Goal: Find specific page/section: Find specific page/section

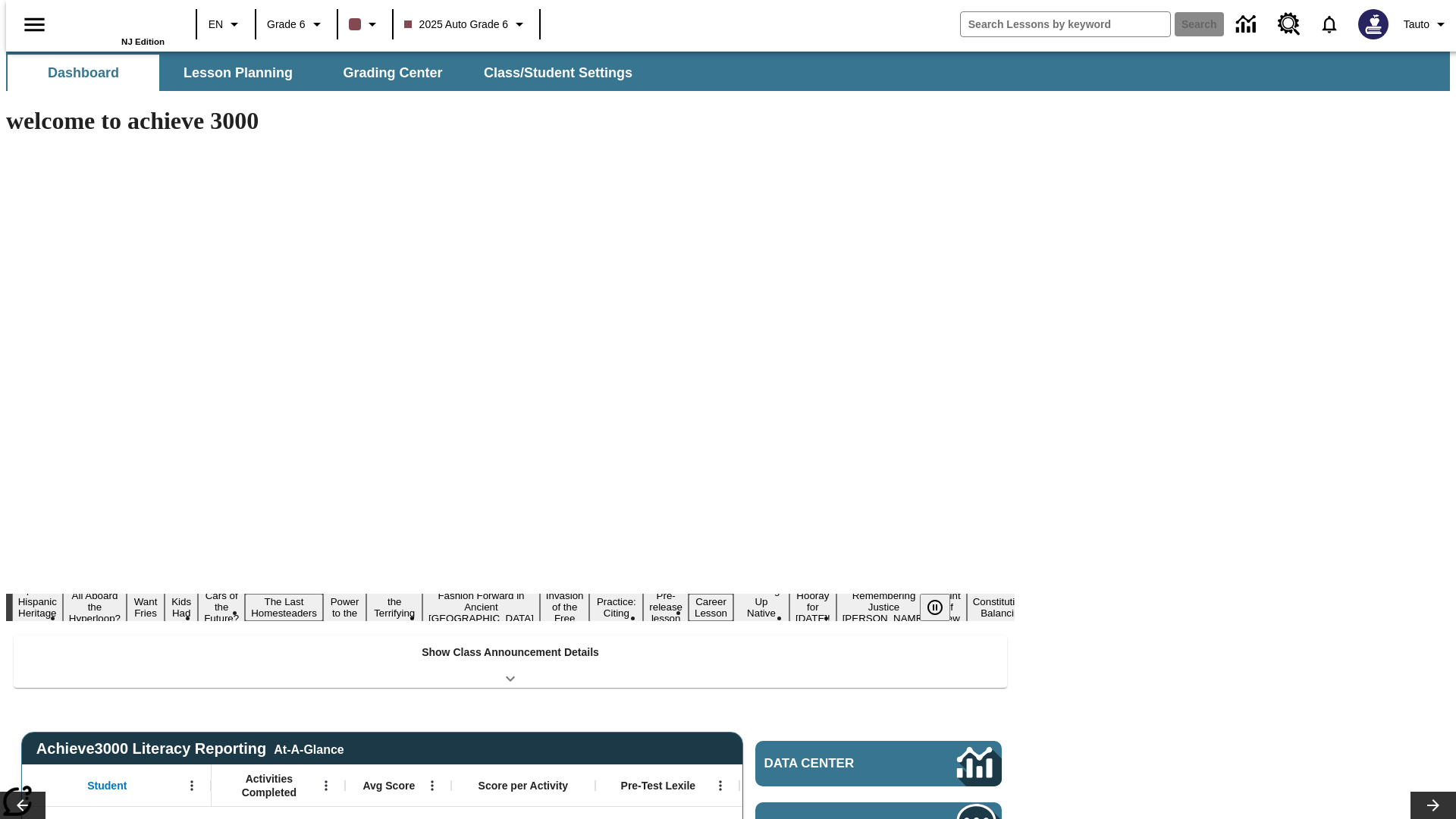
type input "-1"
click at [232, 73] on button "Lesson Planning" at bounding box center [238, 73] width 151 height 37
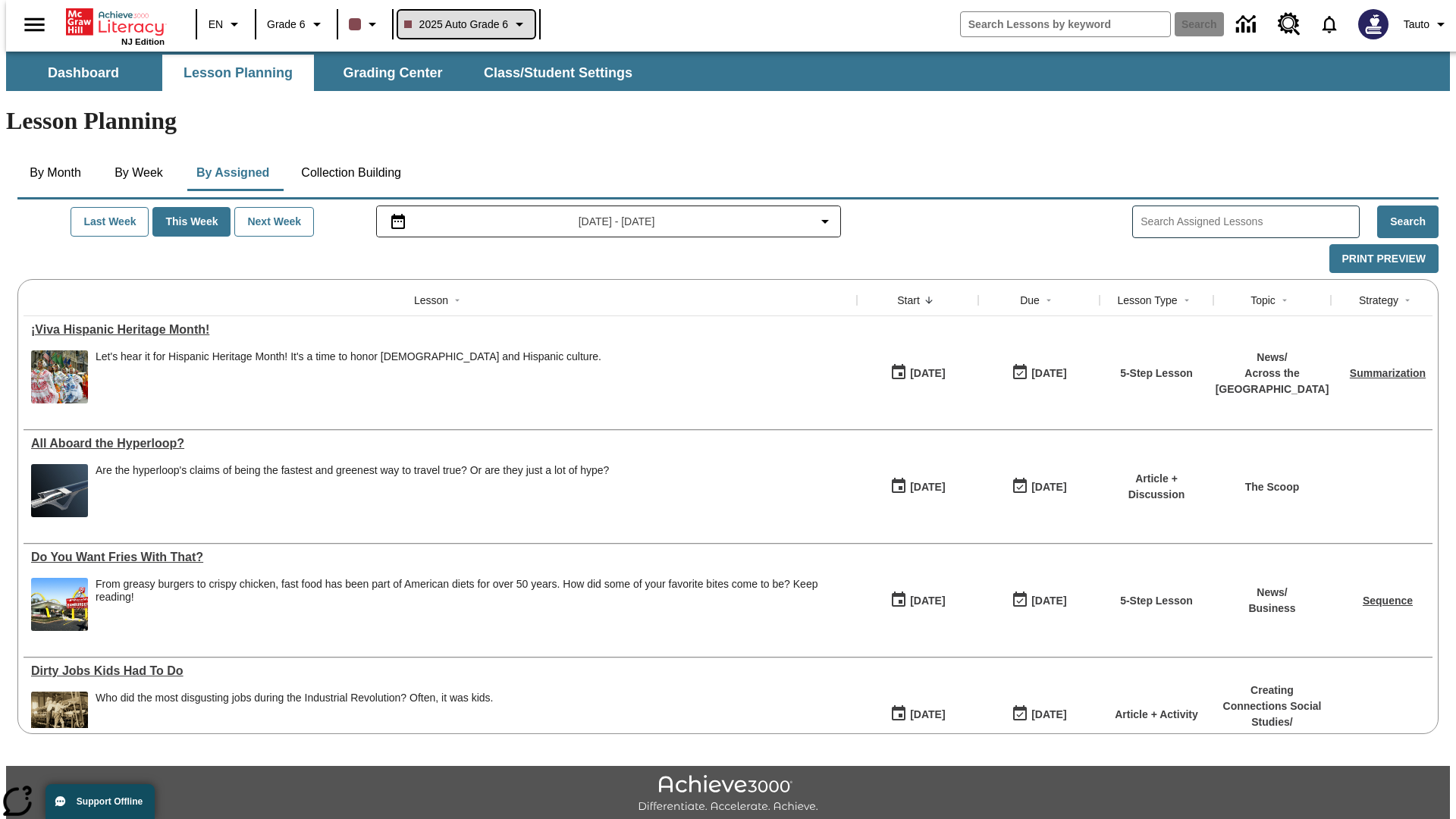
click at [465, 24] on span "2025 Auto Grade 6" at bounding box center [456, 25] width 104 height 16
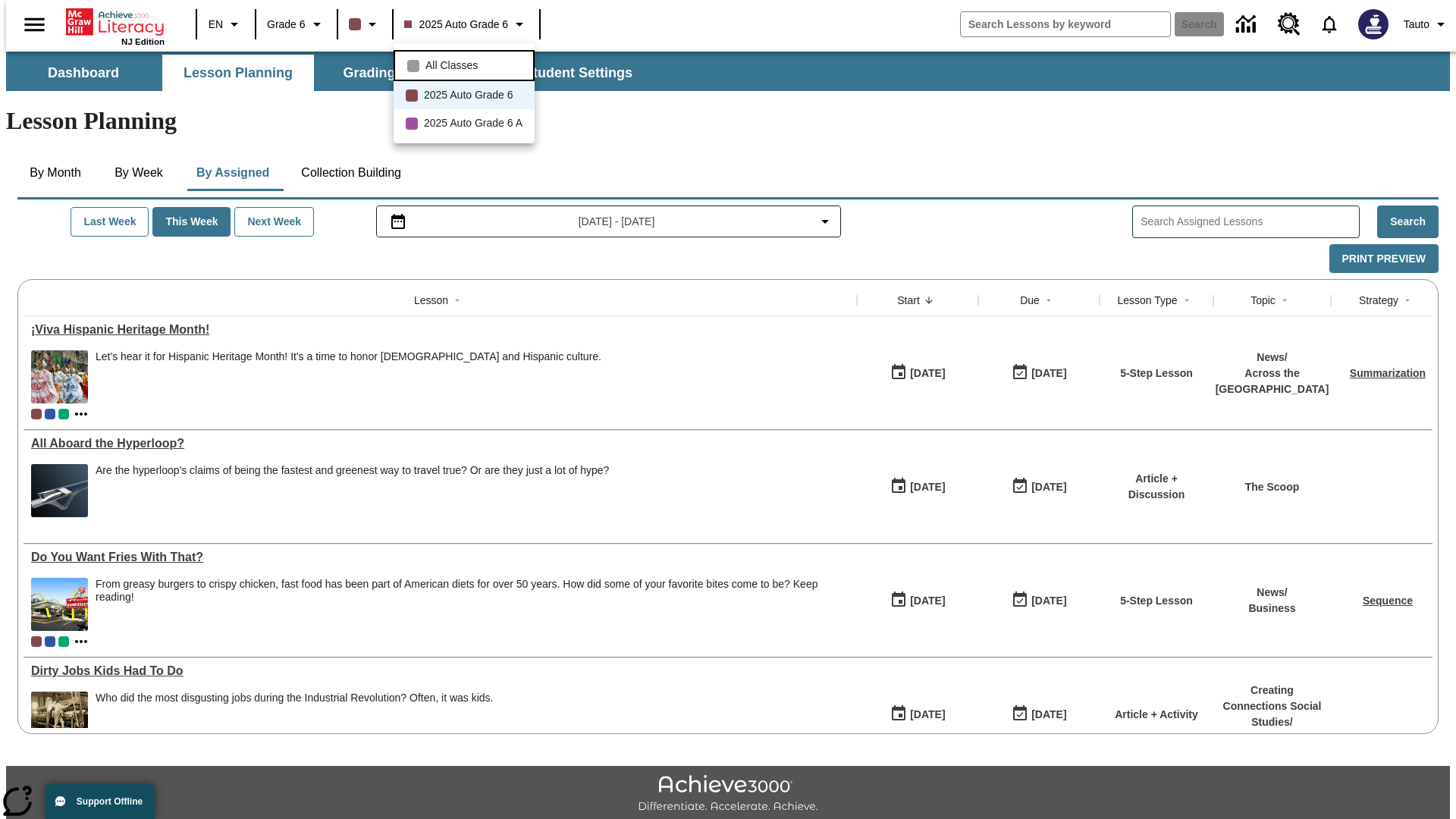
click at [466, 63] on span "All Classes" at bounding box center [451, 65] width 52 height 16
